Goal: Transaction & Acquisition: Purchase product/service

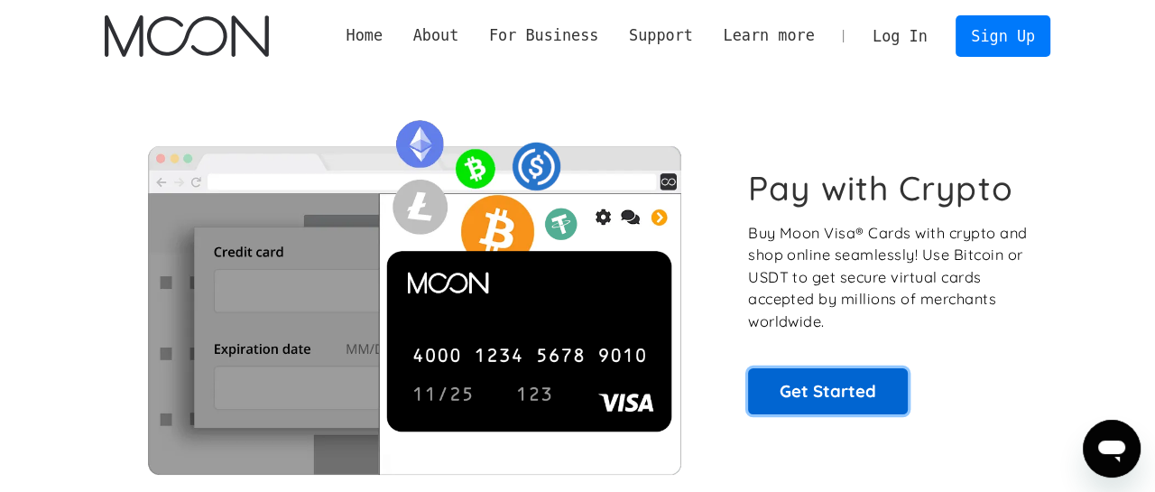
click at [847, 373] on link "Get Started" at bounding box center [828, 390] width 160 height 45
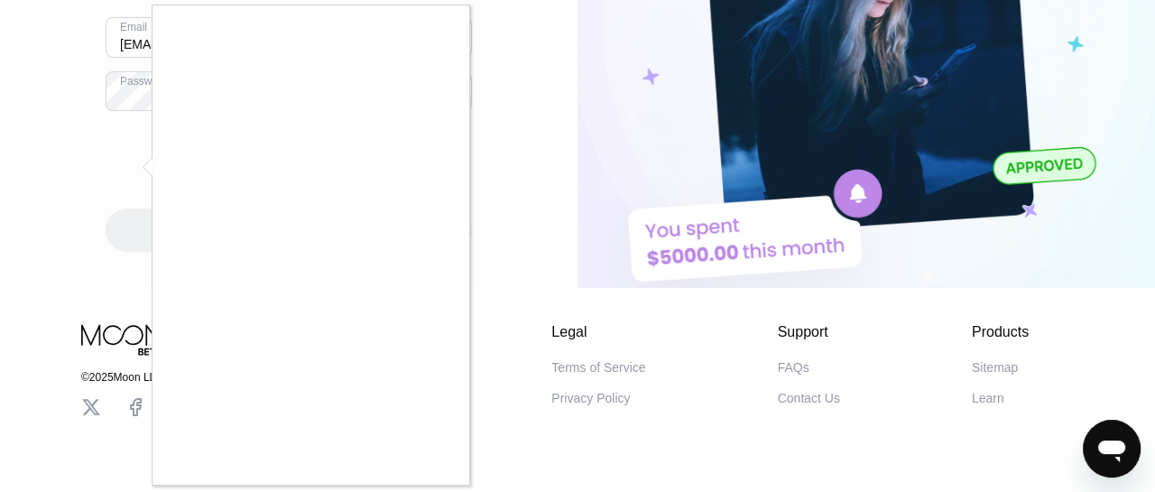
scroll to position [2, 0]
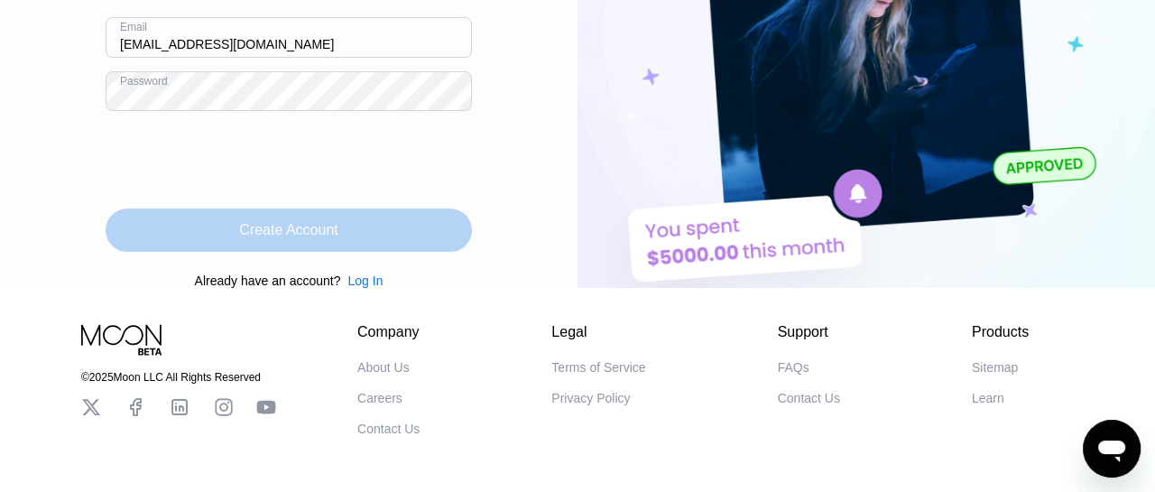
click at [285, 252] on div "Create Account" at bounding box center [289, 229] width 366 height 43
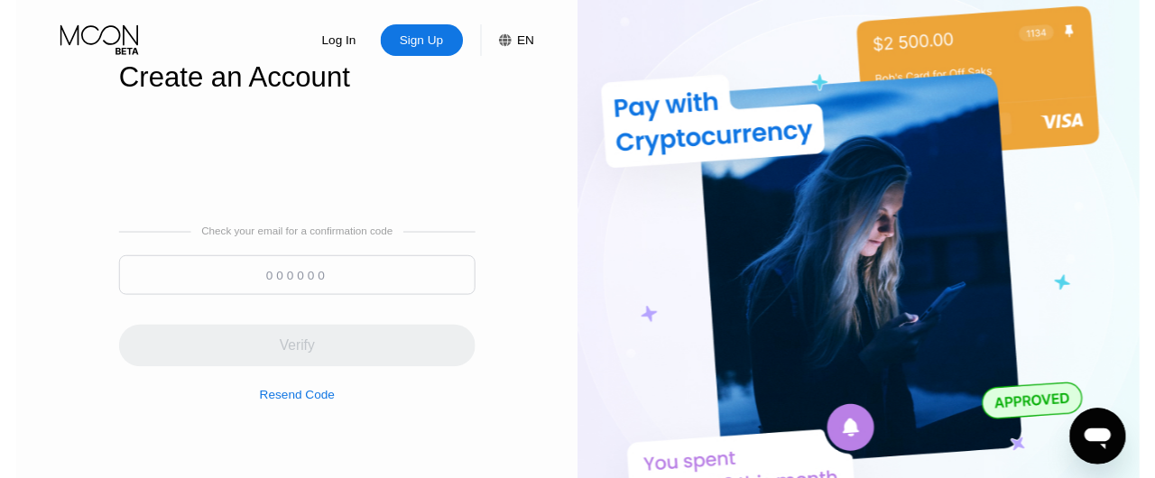
scroll to position [0, 0]
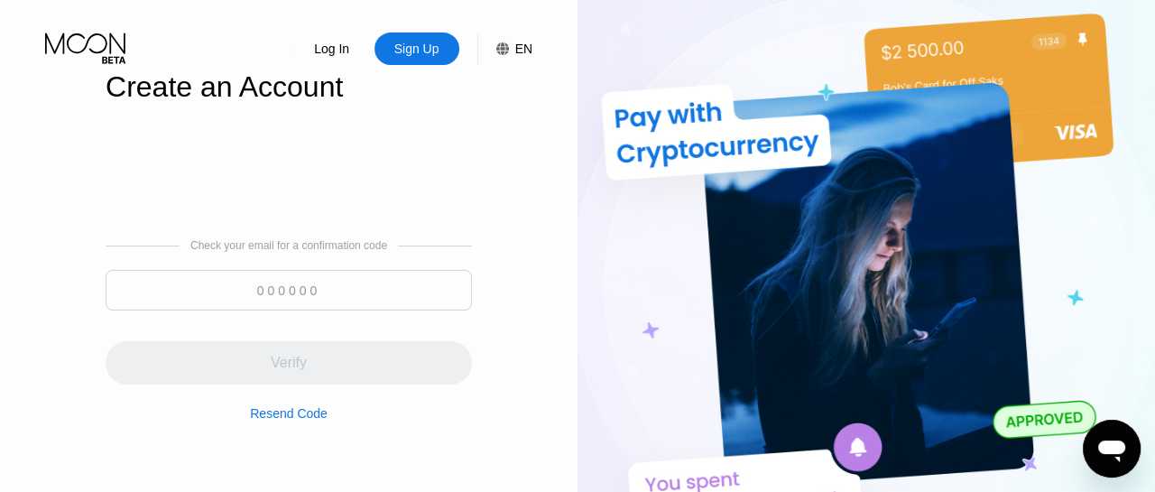
click at [340, 304] on input at bounding box center [289, 290] width 366 height 41
paste input "319214"
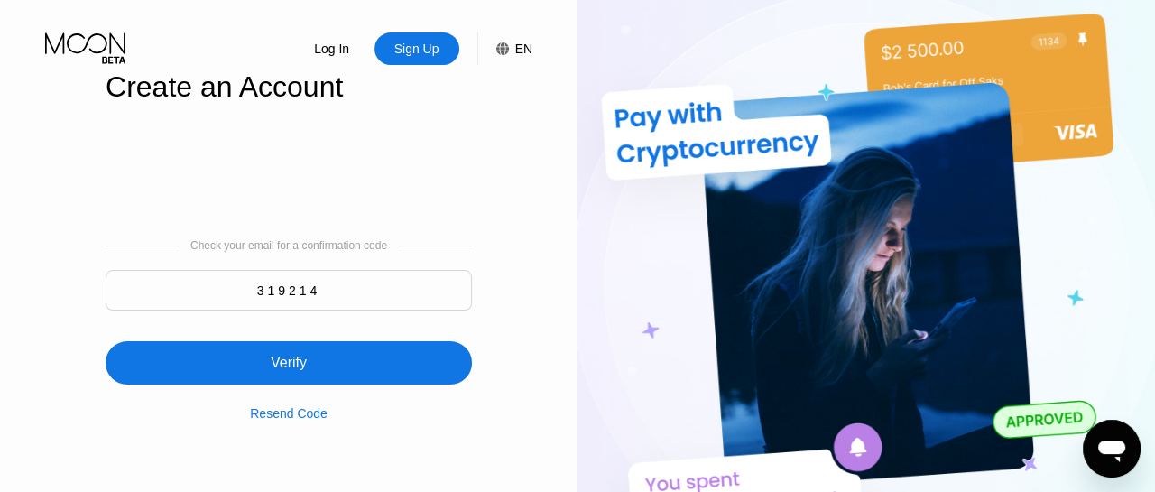
type input "319214"
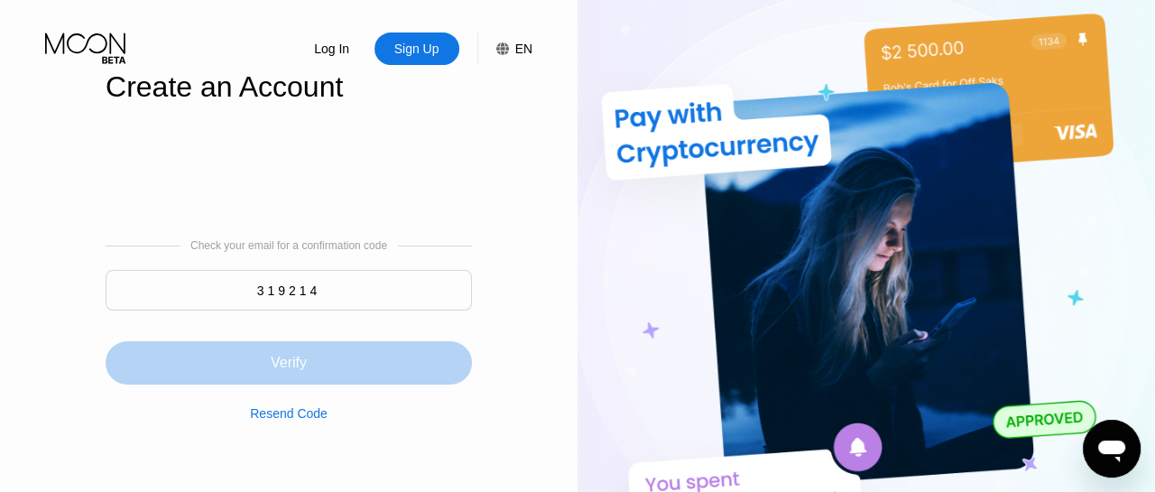
click at [291, 372] on div "Verify" at bounding box center [289, 363] width 36 height 18
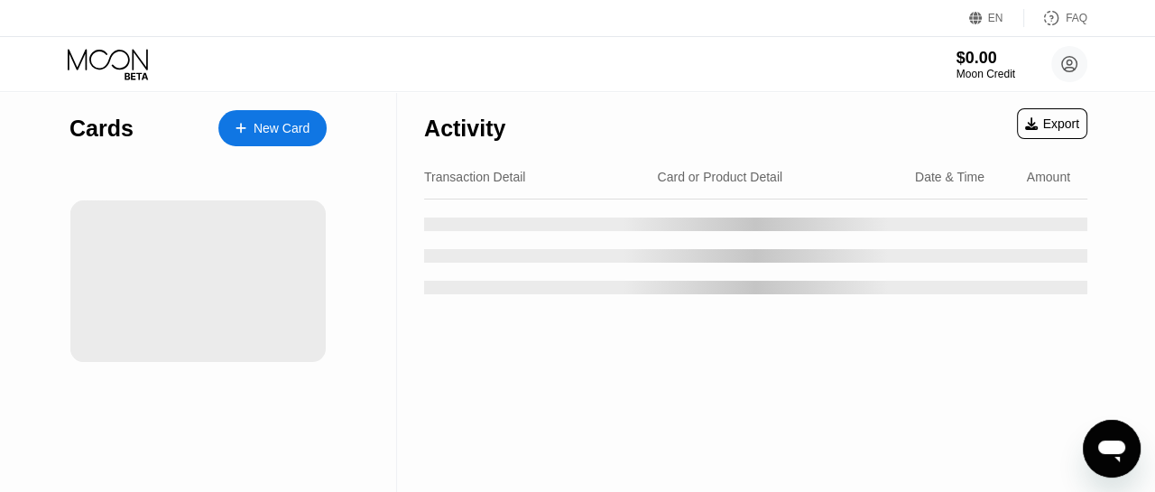
click at [289, 135] on div "New Card" at bounding box center [282, 128] width 56 height 15
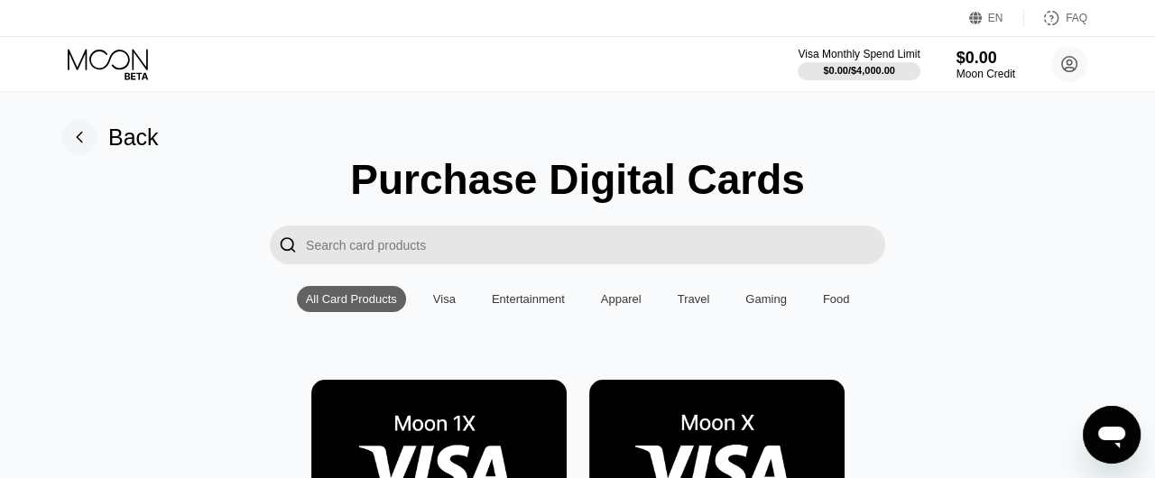
scroll to position [2, 0]
click at [730, 425] on img at bounding box center [716, 461] width 255 height 162
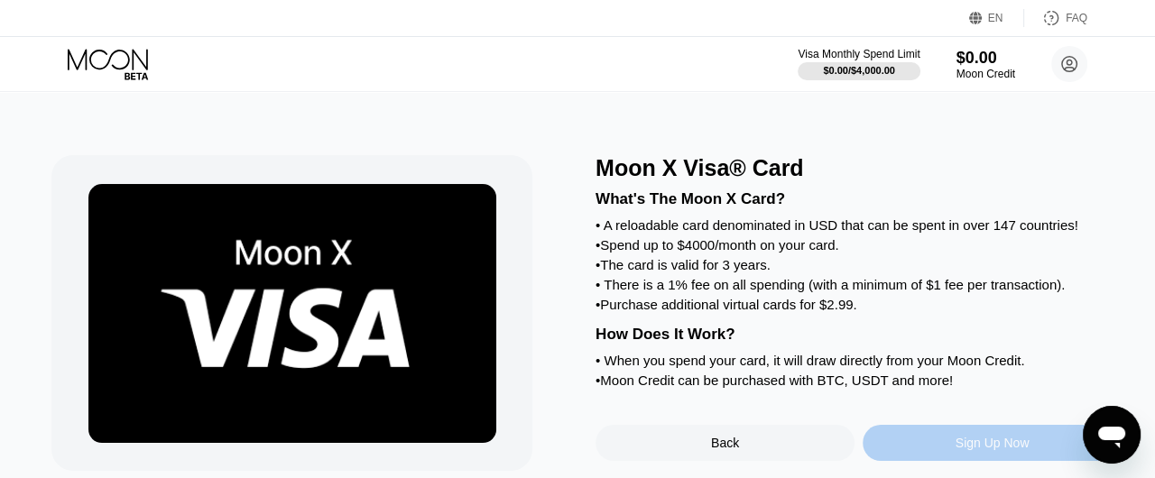
click at [916, 461] on div "Sign Up Now" at bounding box center [992, 443] width 259 height 36
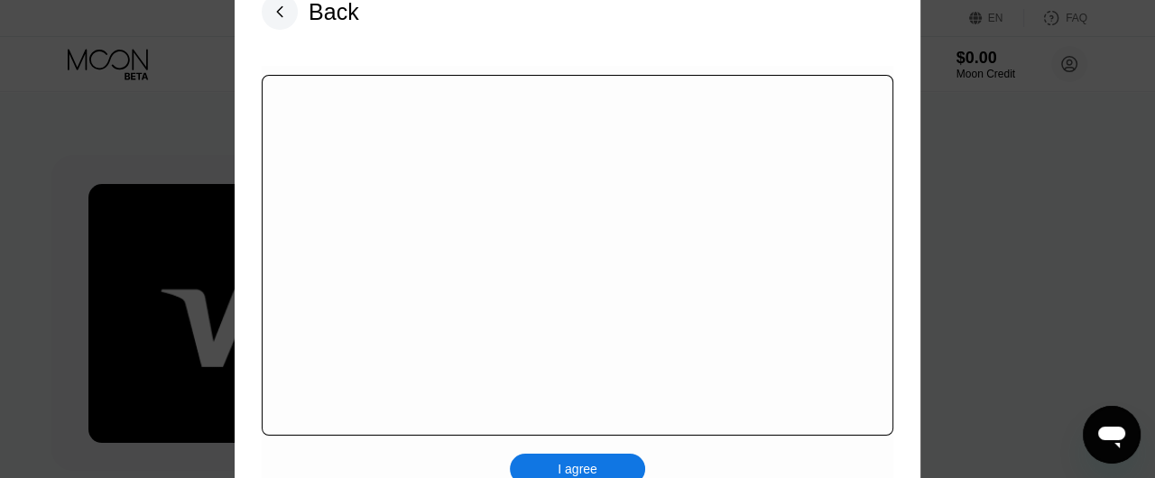
click at [599, 458] on div "I agree" at bounding box center [577, 469] width 135 height 31
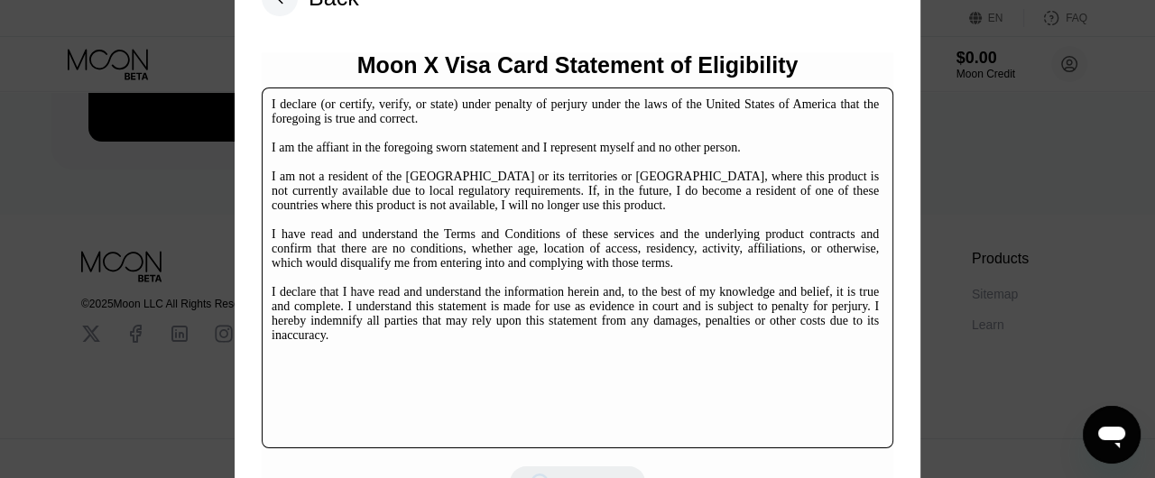
scroll to position [312, 0]
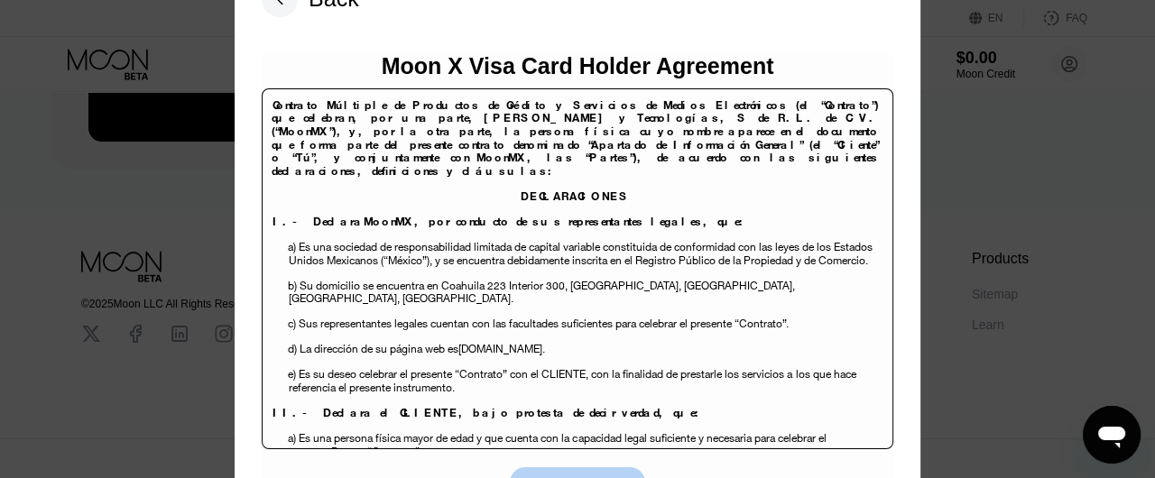
click at [604, 471] on div "I agree" at bounding box center [577, 483] width 135 height 31
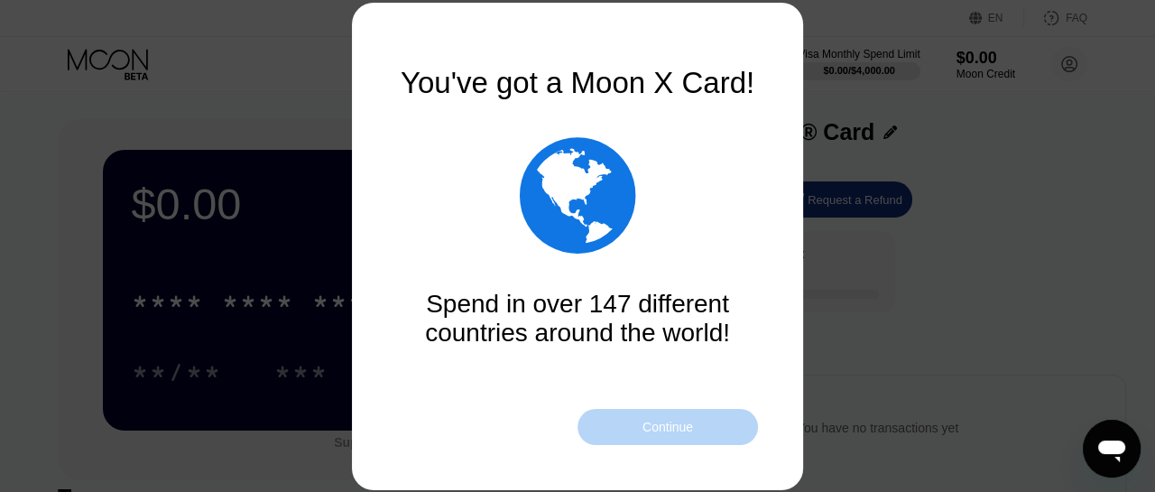
click at [685, 421] on div "Continue" at bounding box center [668, 427] width 51 height 14
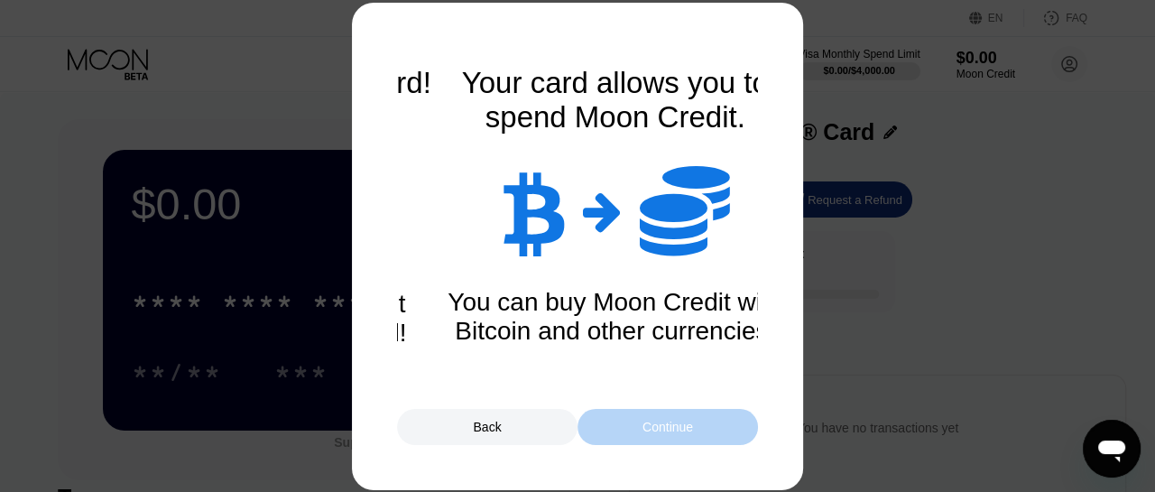
click at [674, 425] on div "Continue" at bounding box center [668, 427] width 51 height 14
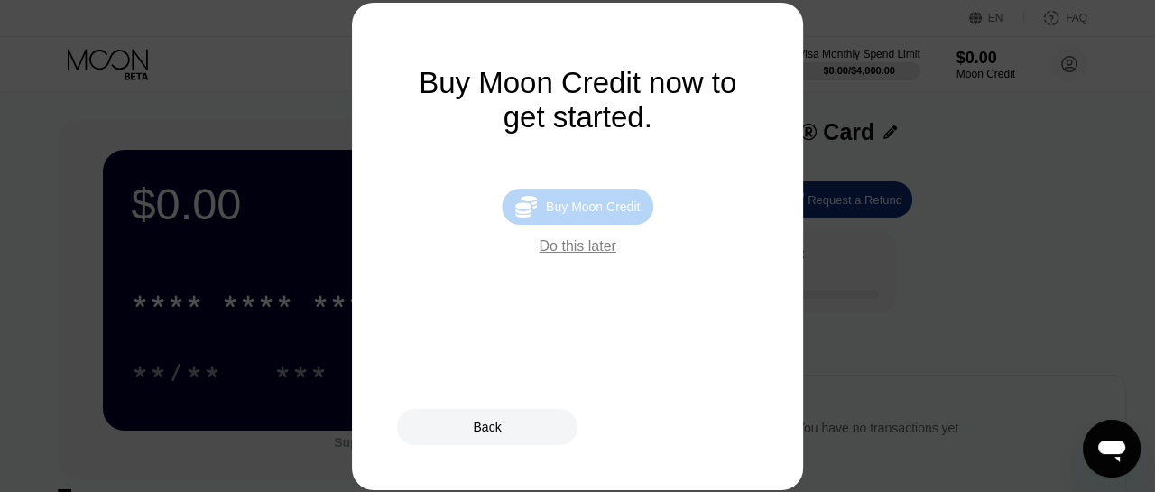
click at [619, 211] on div "Buy Moon Credit" at bounding box center [593, 206] width 94 height 14
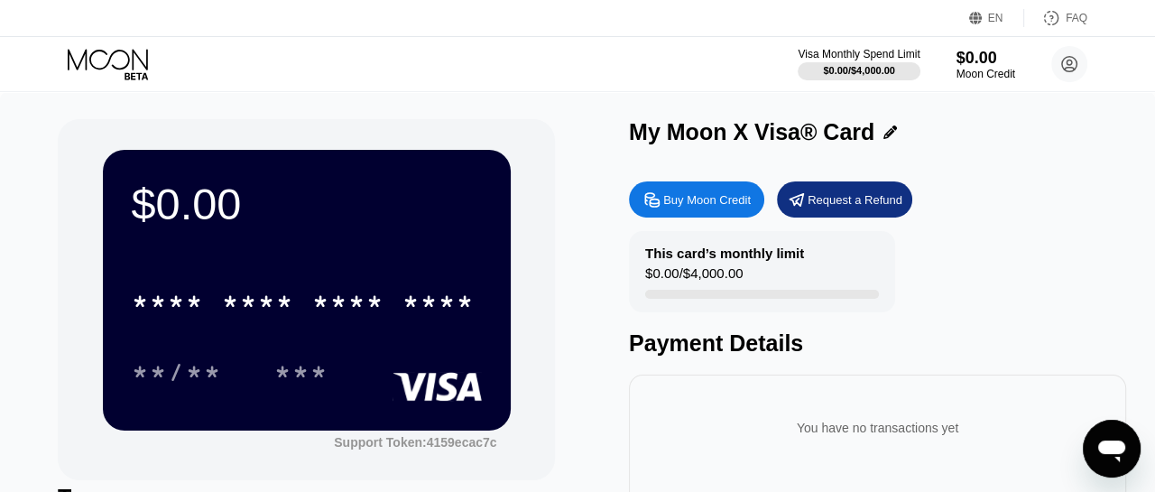
type input "0"
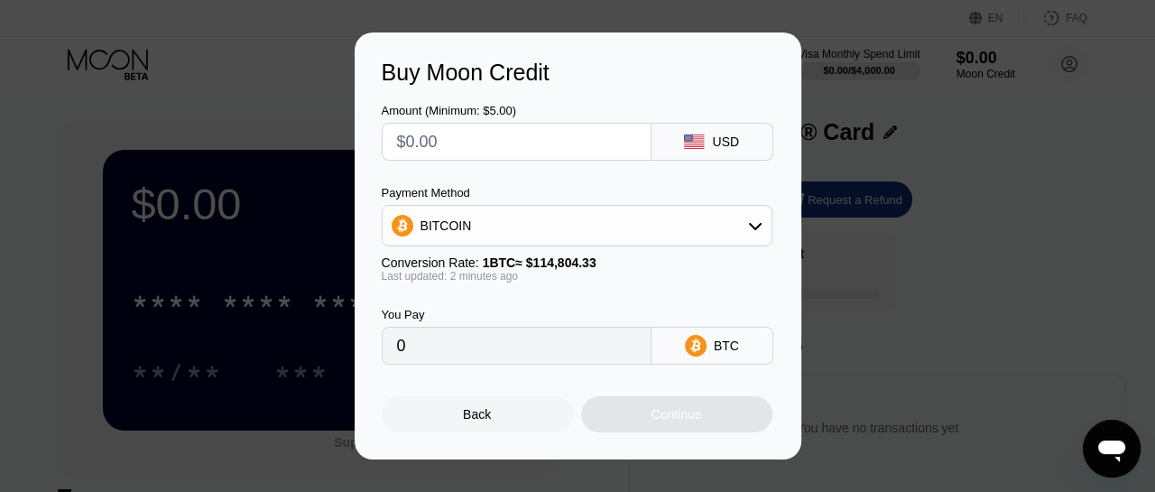
click at [495, 142] on input "text" at bounding box center [516, 142] width 239 height 36
type input "$10"
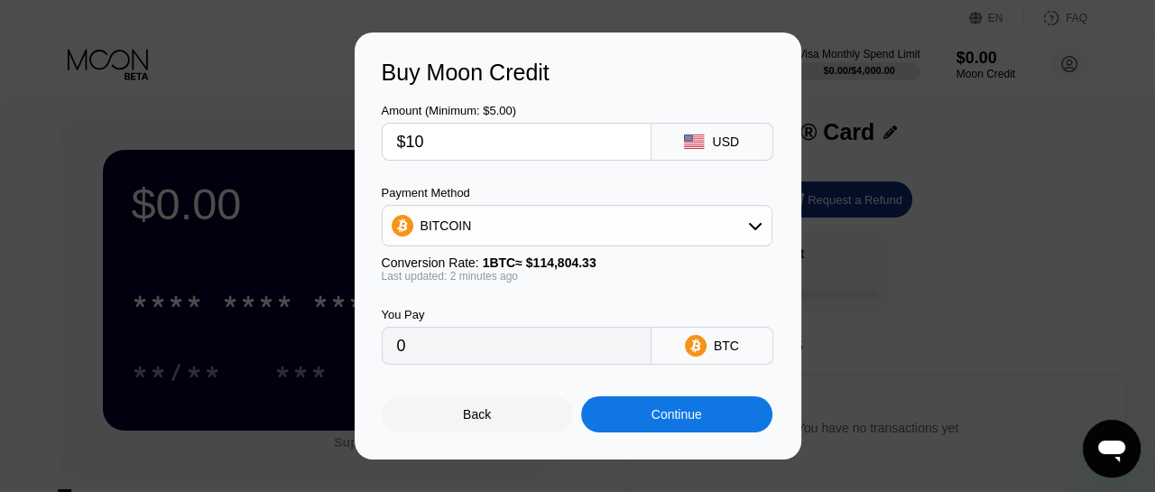
type input "0.00000872"
type input "$100"
type input "0.00087105"
type input "$100"
click at [489, 218] on div "BITCOIN" at bounding box center [577, 226] width 389 height 36
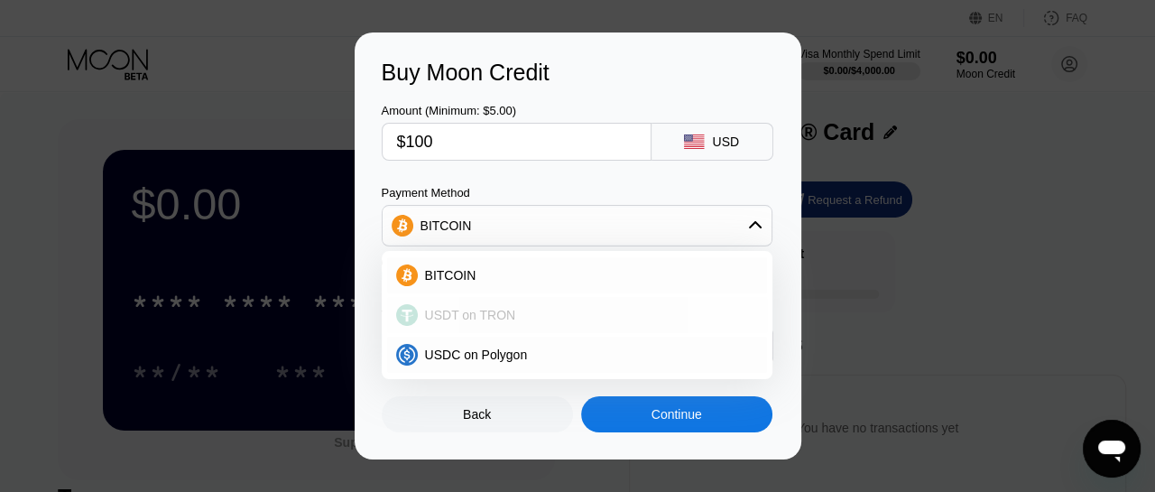
click at [496, 308] on span "USDT on TRON" at bounding box center [470, 315] width 91 height 14
type input "101.01"
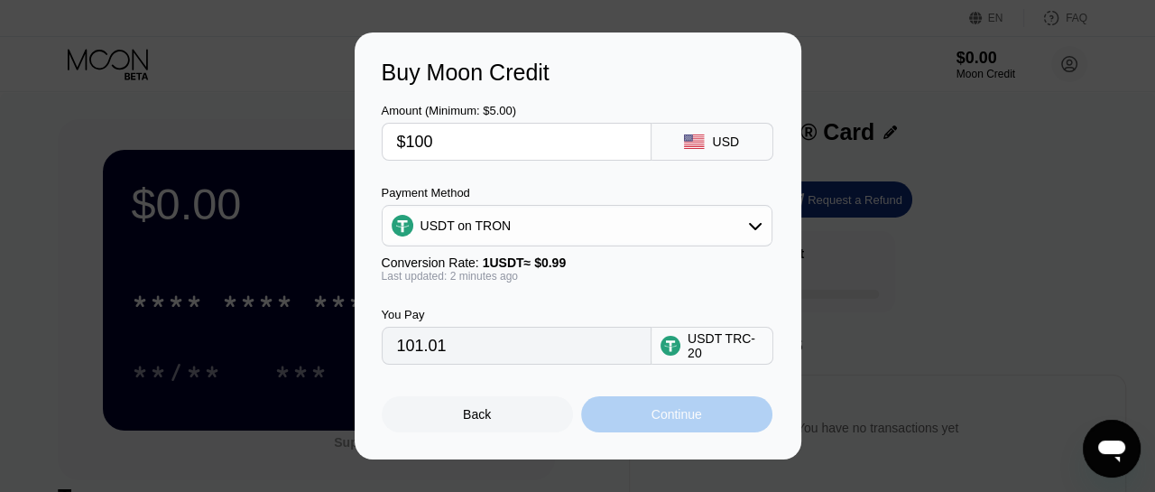
click at [667, 421] on div "Continue" at bounding box center [677, 414] width 51 height 14
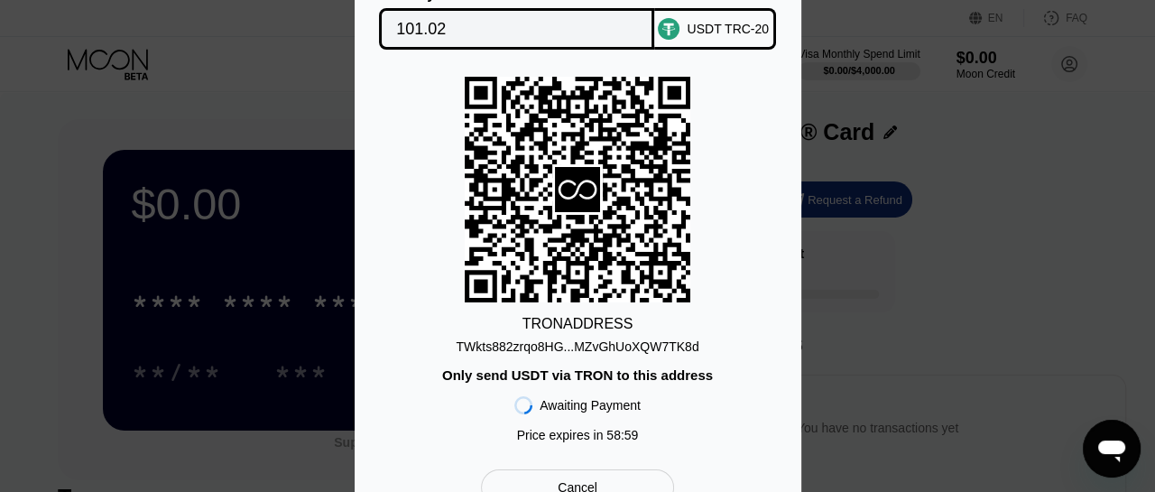
click at [632, 343] on div "TWkts882zrqo8HG...MZvGhUoXQW7TK8d" at bounding box center [577, 346] width 243 height 14
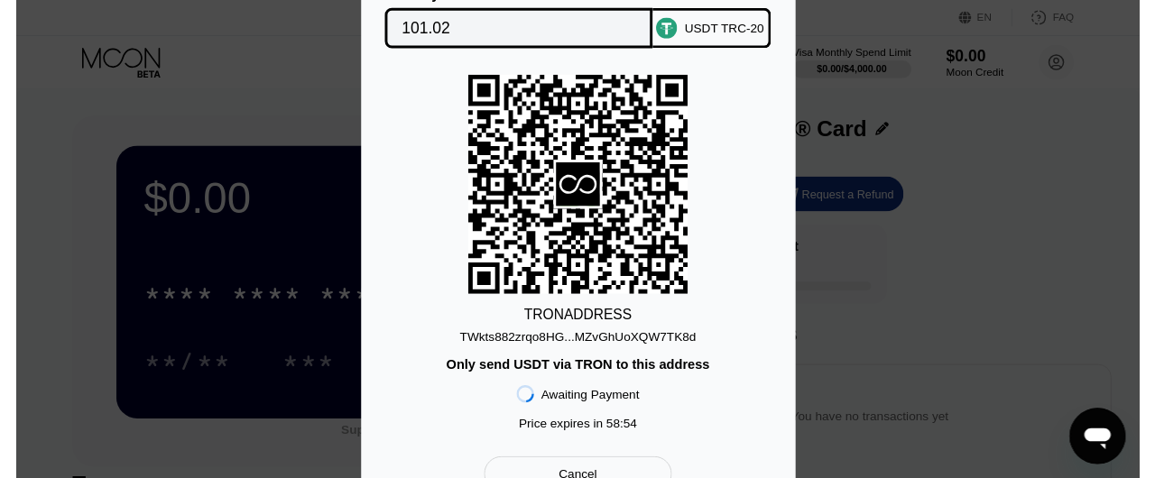
scroll to position [2, 0]
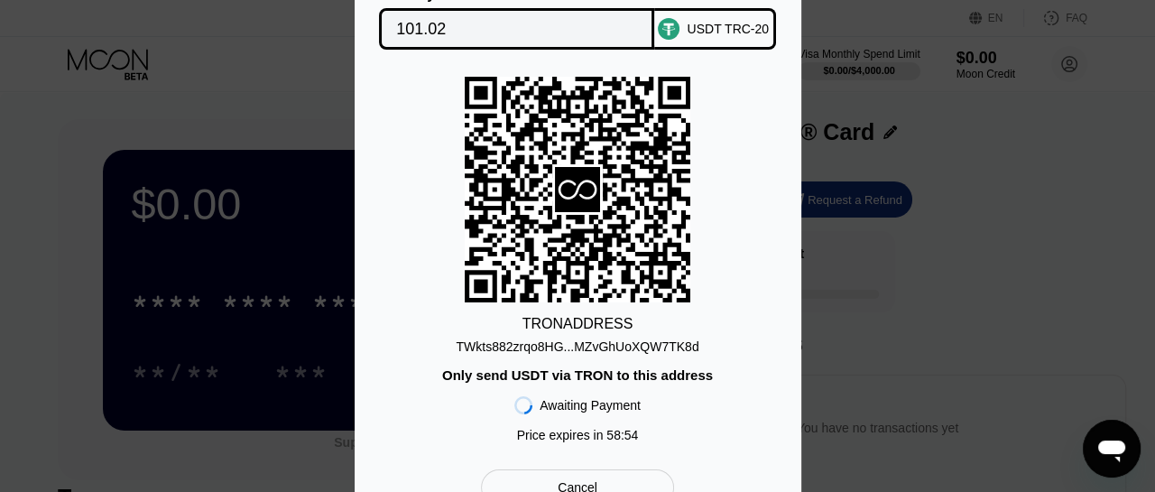
drag, startPoint x: 486, startPoint y: 42, endPoint x: 695, endPoint y: 25, distance: 210.0
click at [486, 42] on input "101.02" at bounding box center [516, 29] width 241 height 36
click at [423, 27] on input "101.02" at bounding box center [516, 29] width 241 height 36
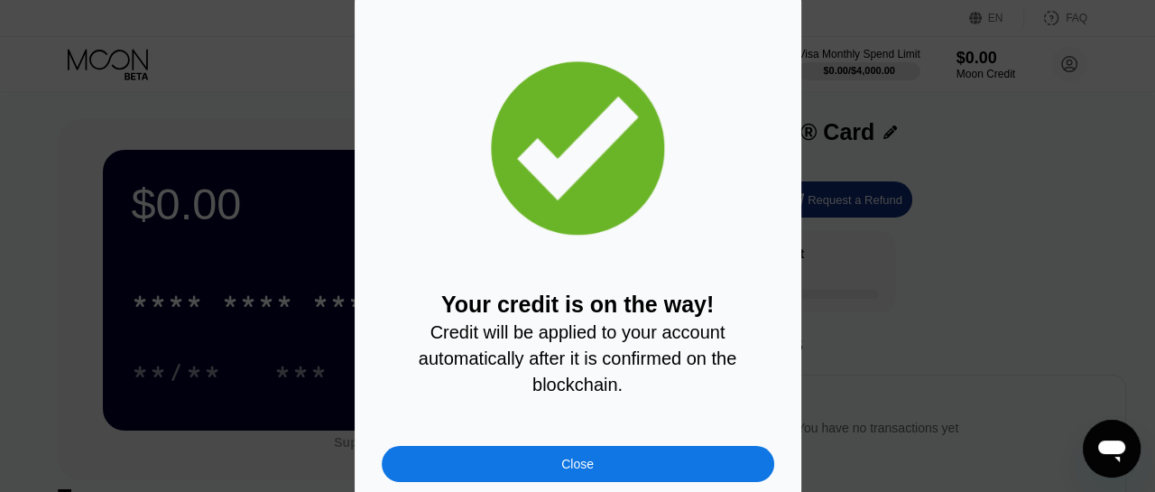
click at [575, 461] on div "Close" at bounding box center [578, 464] width 393 height 36
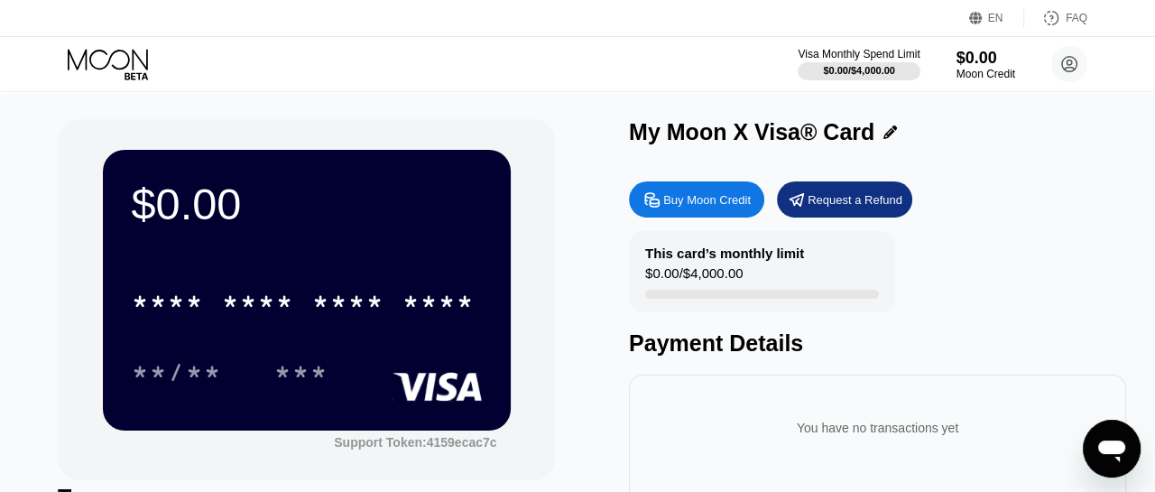
click at [986, 59] on div "$0.00" at bounding box center [986, 58] width 59 height 19
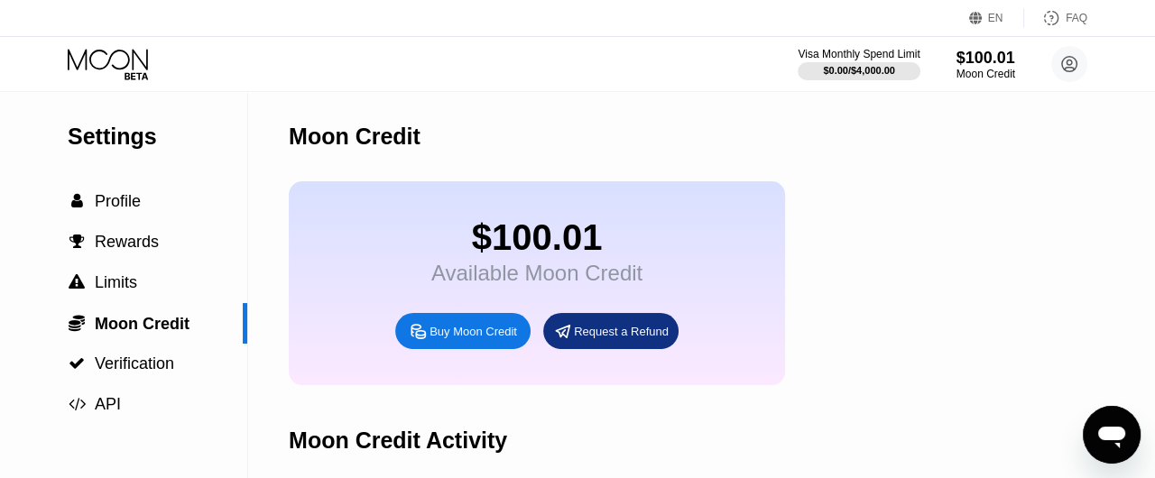
click at [116, 60] on icon at bounding box center [110, 65] width 84 height 32
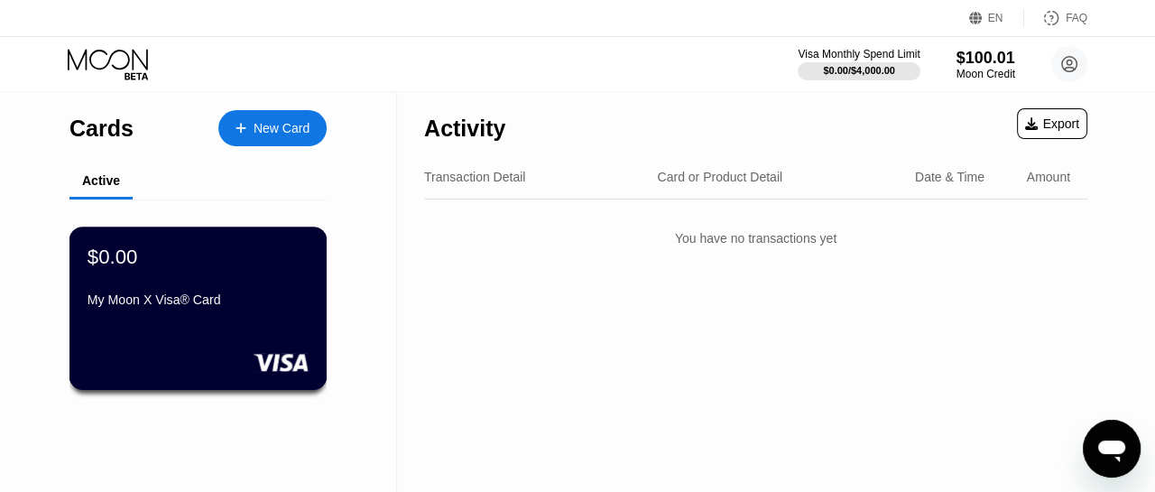
click at [222, 283] on div "$0.00 My Moon X Visa® Card" at bounding box center [198, 279] width 221 height 69
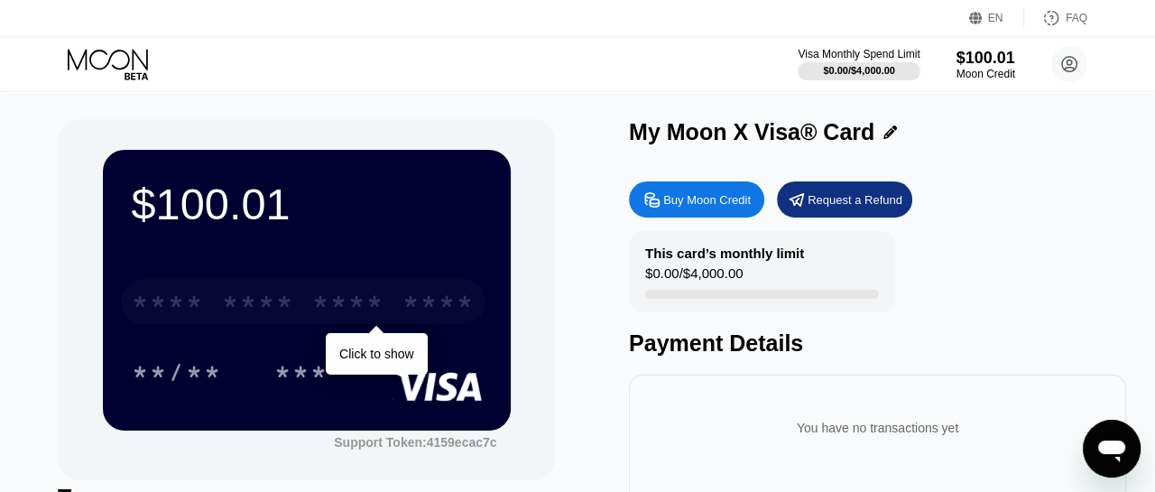
click at [388, 291] on div "* * * * * * * * * * * * ****" at bounding box center [303, 301] width 365 height 45
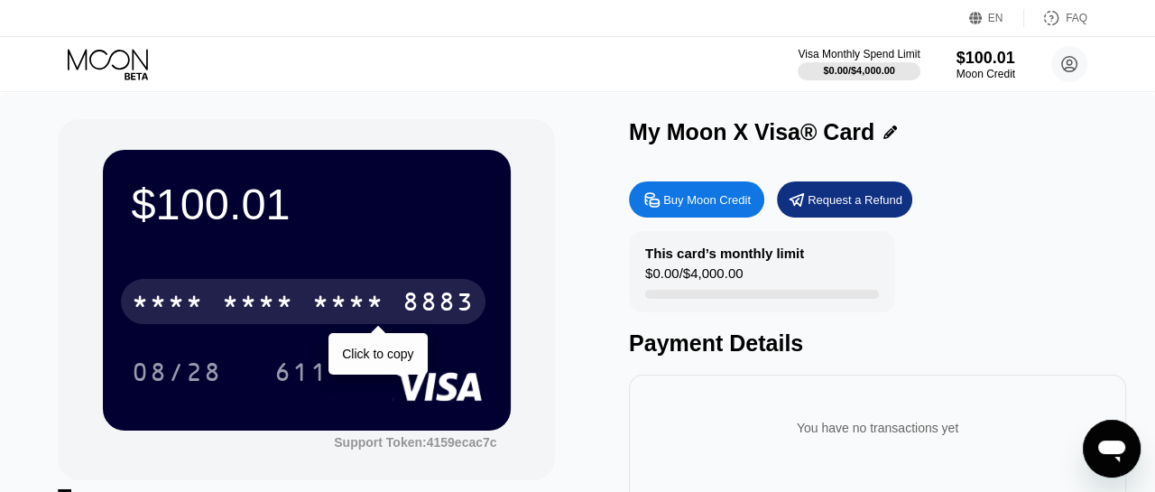
click at [387, 293] on div "* * * * * * * * * * * * 8883" at bounding box center [303, 301] width 365 height 45
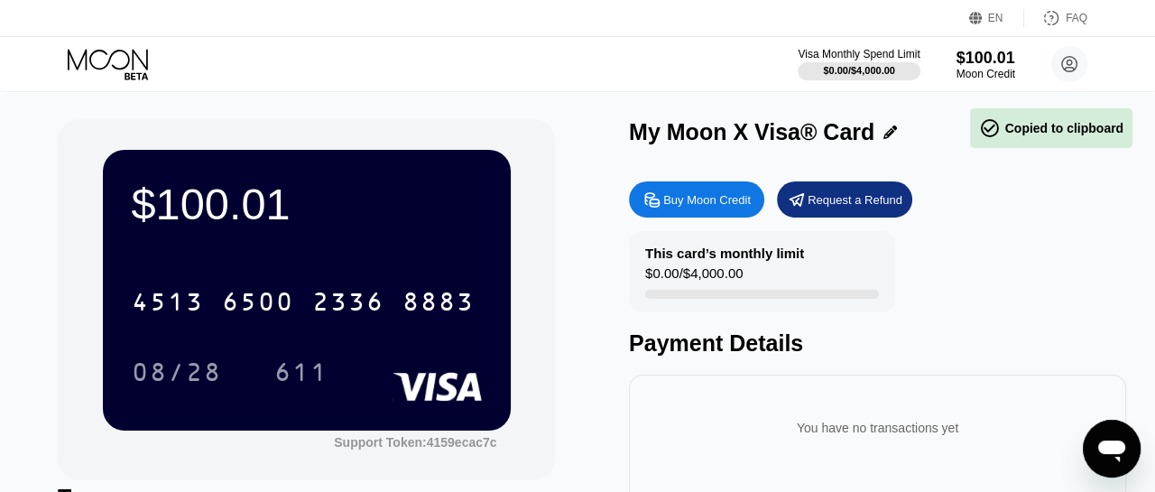
scroll to position [2, 0]
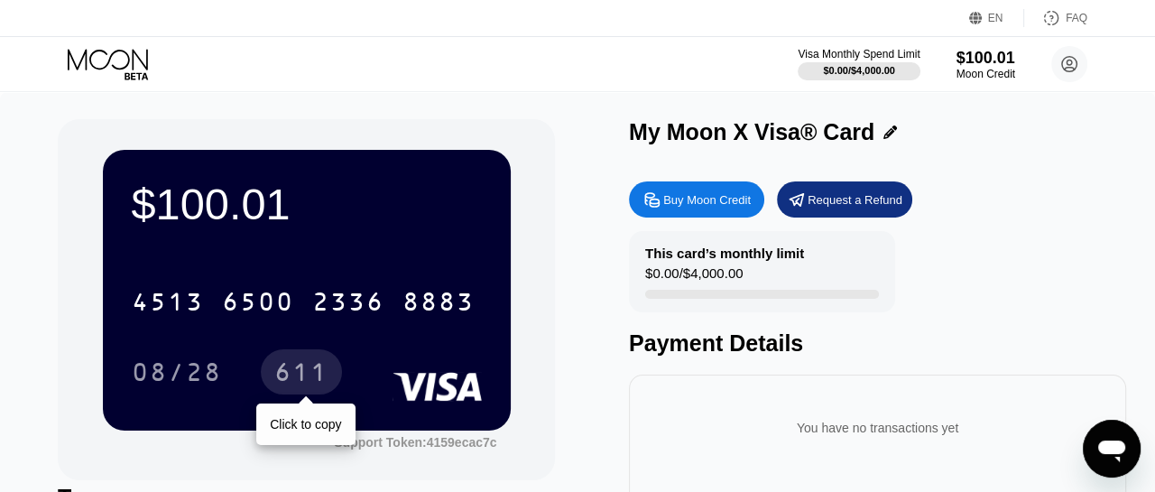
click at [316, 372] on div "611" at bounding box center [301, 374] width 54 height 29
